Goal: Task Accomplishment & Management: Manage account settings

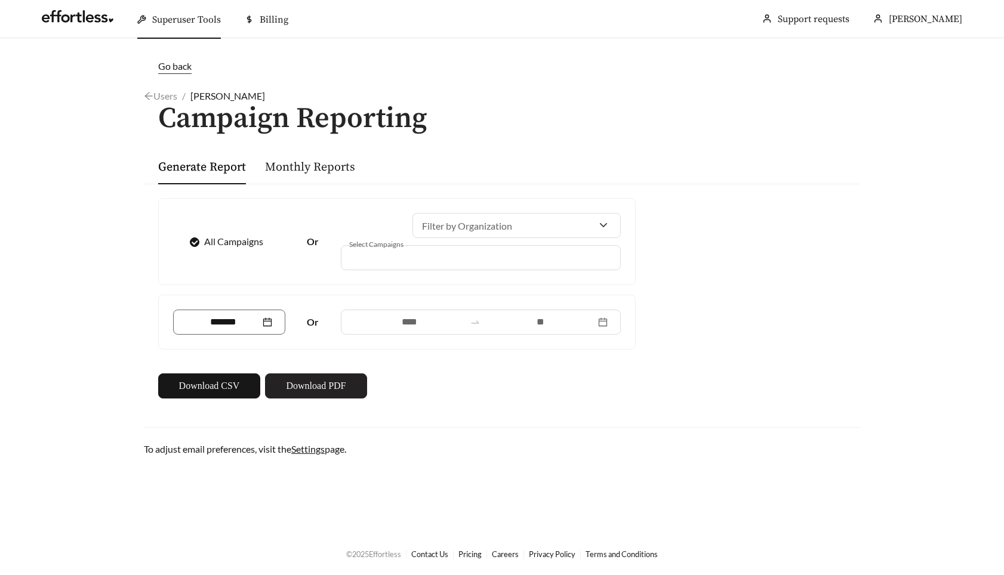
click at [309, 388] on span "Download PDF" at bounding box center [316, 386] width 60 height 14
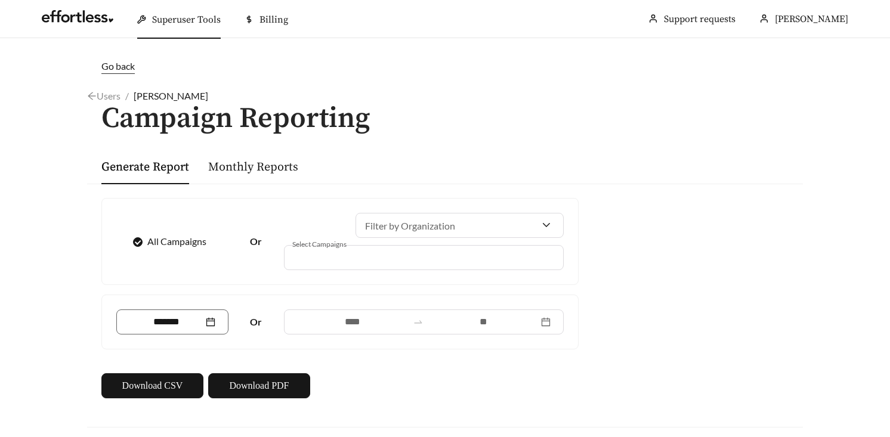
click at [407, 94] on div "Users / Jose Jones /" at bounding box center [445, 96] width 716 height 14
click at [498, 108] on h1 "Campaign Reporting" at bounding box center [445, 119] width 716 height 32
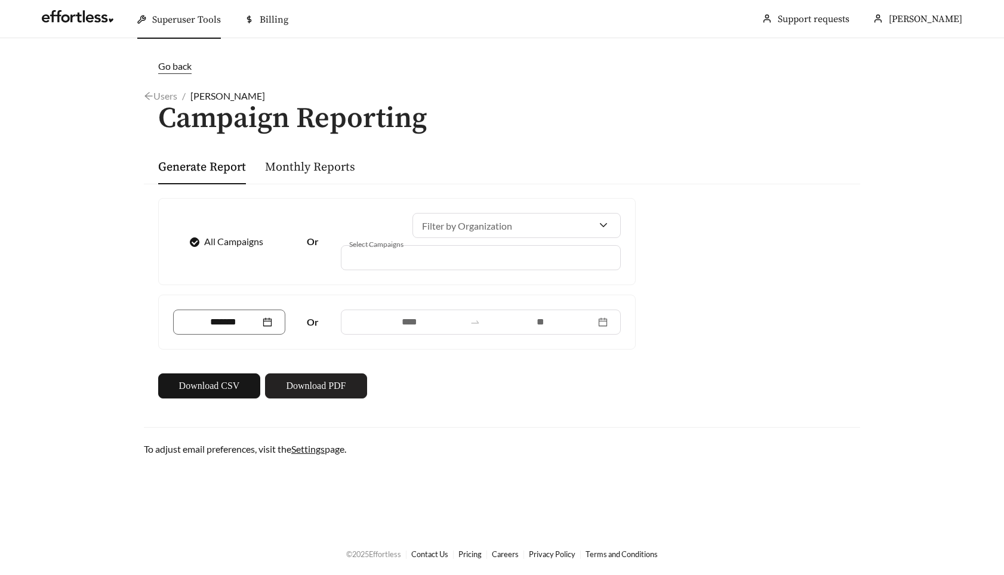
click at [307, 389] on span "Download PDF" at bounding box center [316, 386] width 60 height 14
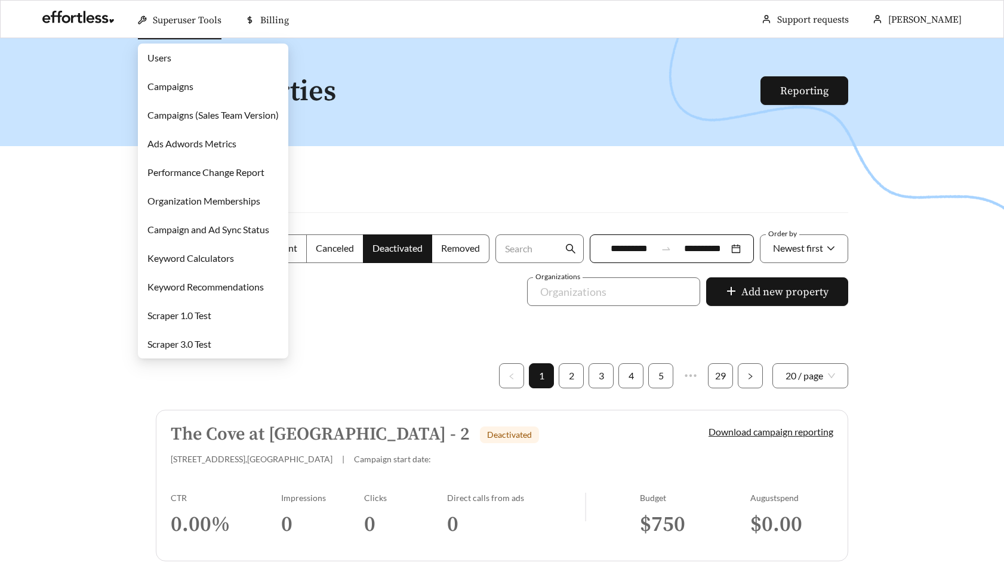
click at [181, 81] on link "Campaigns" at bounding box center [170, 86] width 46 height 11
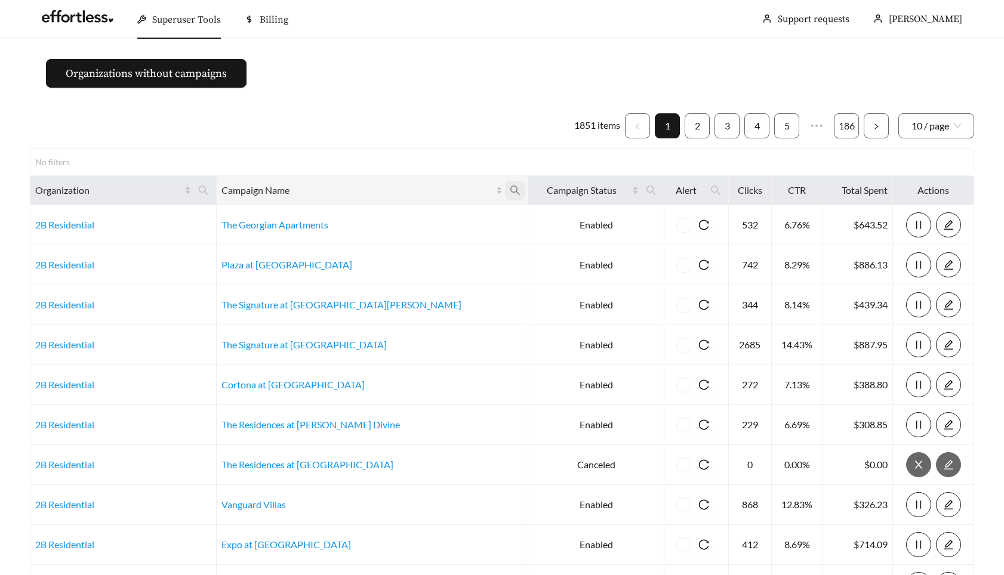
click at [510, 192] on icon "search" at bounding box center [515, 190] width 11 height 11
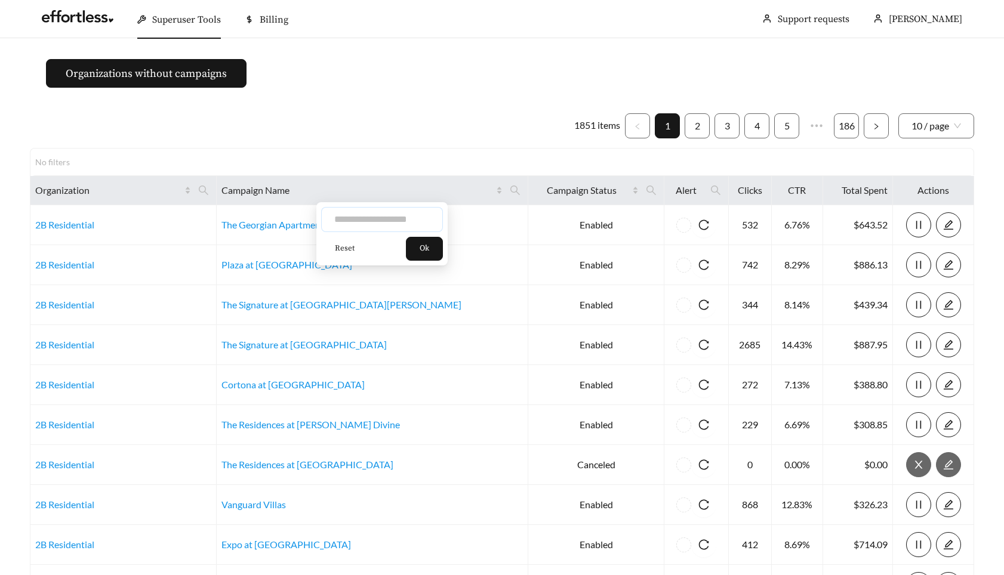
click at [378, 221] on input "text" at bounding box center [382, 219] width 122 height 25
type input "*********"
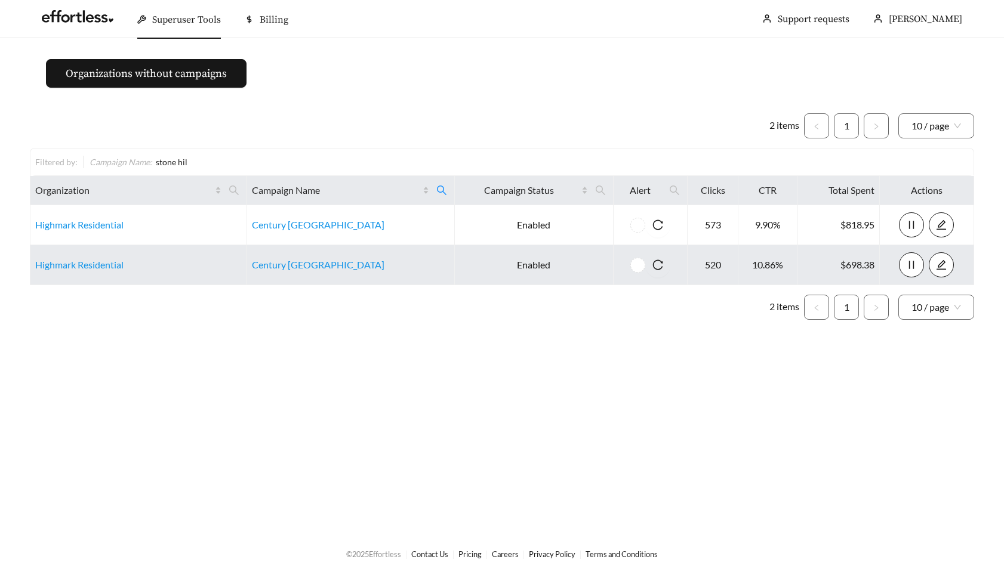
click at [311, 275] on td "Century [GEOGRAPHIC_DATA]" at bounding box center [350, 265] width 207 height 40
click at [306, 270] on link "Century Stone Hill North" at bounding box center [318, 264] width 132 height 11
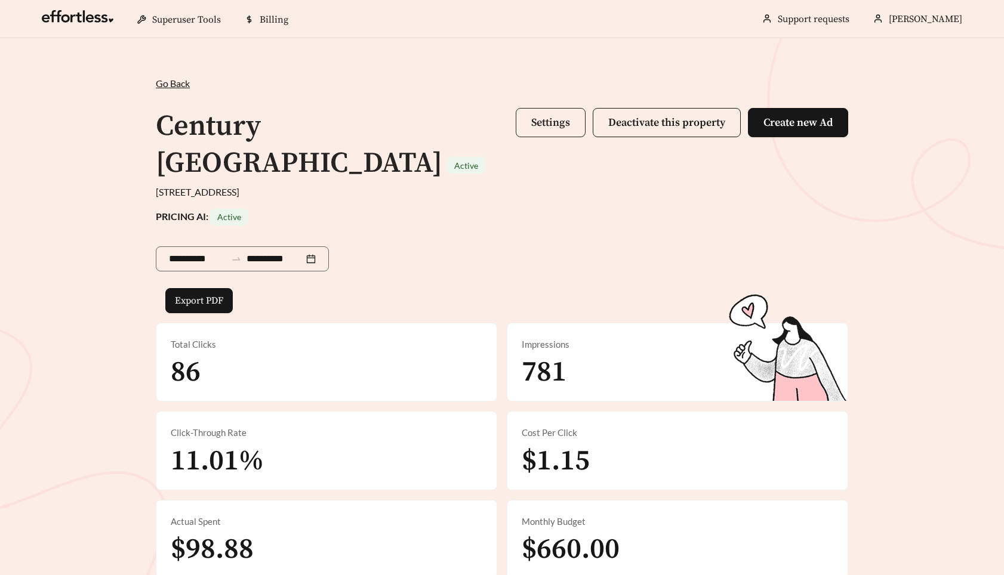
click at [531, 136] on button "Settings" at bounding box center [551, 122] width 70 height 29
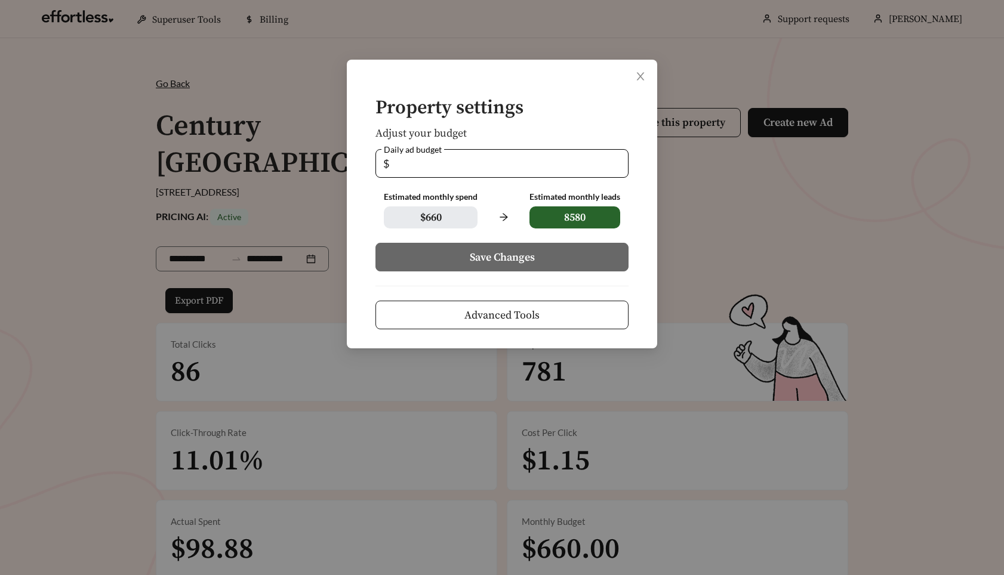
click at [505, 324] on button "Advanced Tools" at bounding box center [501, 315] width 253 height 29
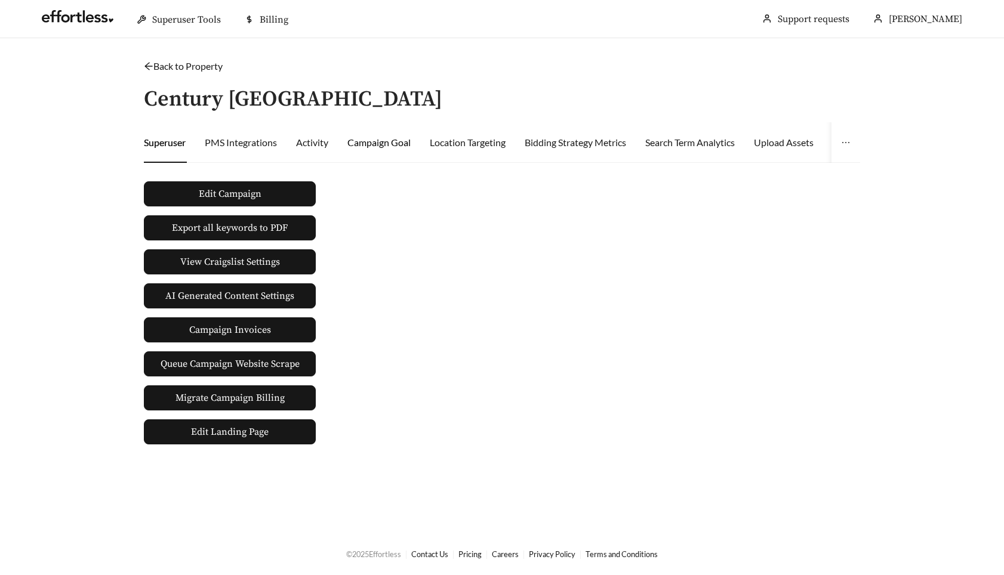
click at [389, 145] on div "Campaign Goal" at bounding box center [378, 142] width 63 height 14
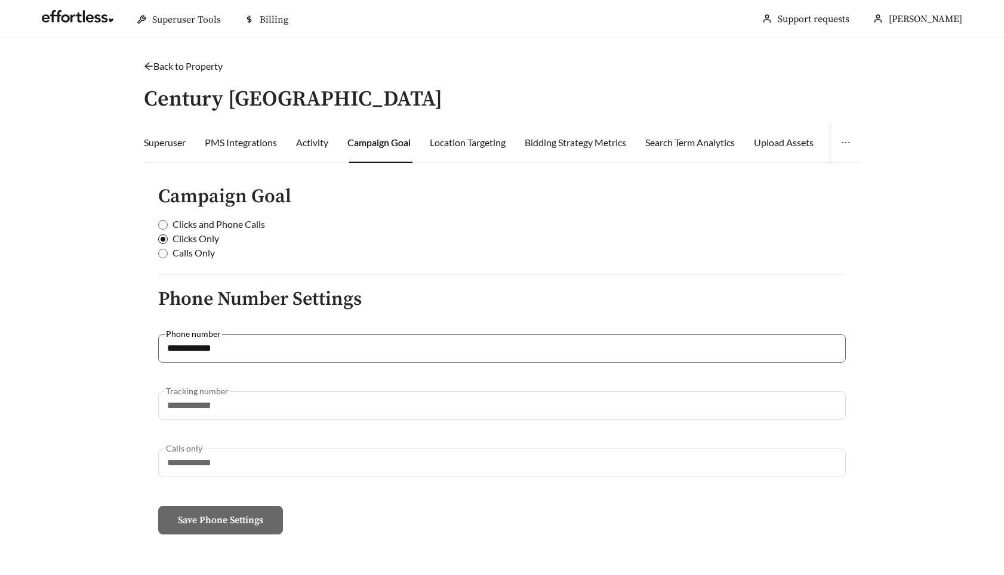
click at [455, 205] on h4 "Campaign Goal" at bounding box center [502, 197] width 688 height 21
